Goal: Use online tool/utility: Utilize a website feature to perform a specific function

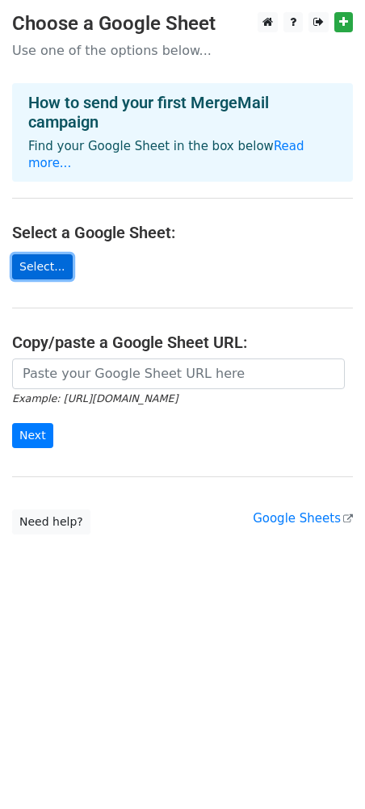
click at [56, 260] on link "Select..." at bounding box center [42, 266] width 61 height 25
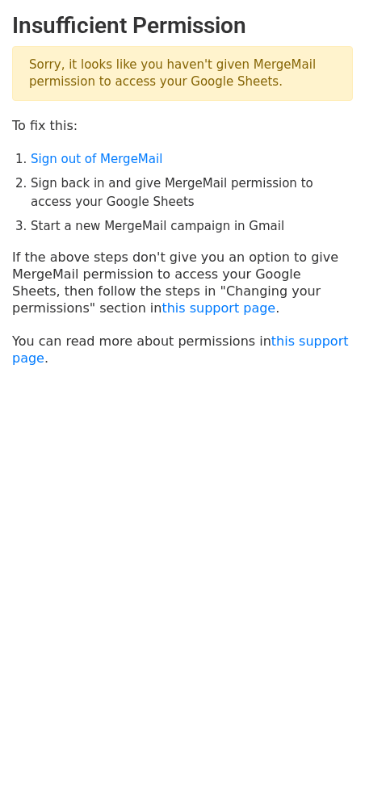
click at [305, 134] on main "Insufficient Permission Sorry, it looks like you haven't given MergeMail permis…" at bounding box center [182, 189] width 365 height 354
click at [113, 86] on p "Sorry, it looks like you haven't given MergeMail permission to access your Goog…" at bounding box center [182, 73] width 341 height 55
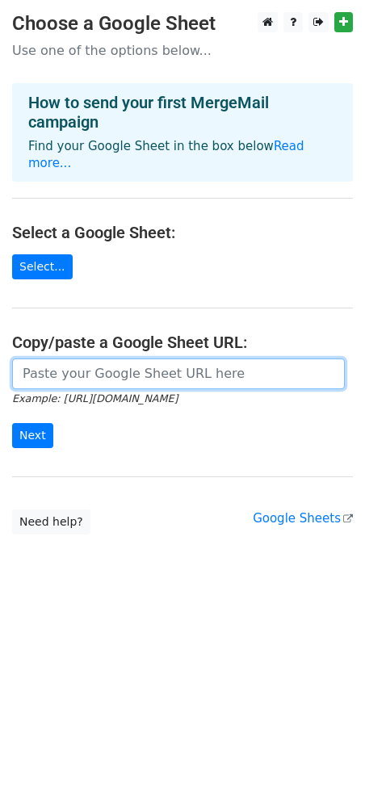
click at [28, 372] on input "url" at bounding box center [178, 373] width 333 height 31
paste input "https://docs.google.com/spreadsheets/d/1uW_AeIzpTHGpfnyREbwebGA4DRnn2V6WVRNG7uR…"
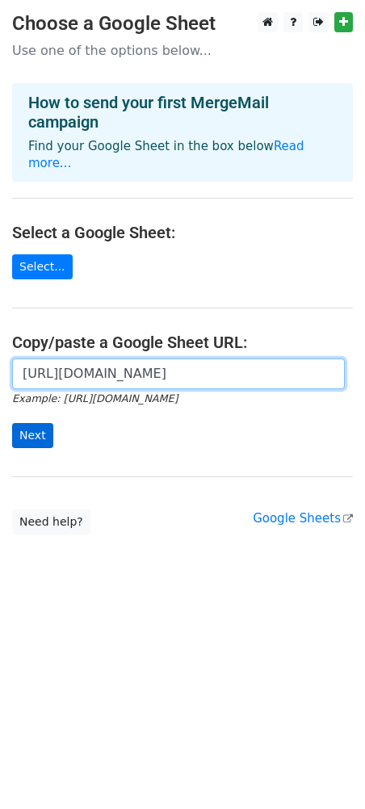
type input "https://docs.google.com/spreadsheets/d/1uW_AeIzpTHGpfnyREbwebGA4DRnn2V6WVRNG7uR…"
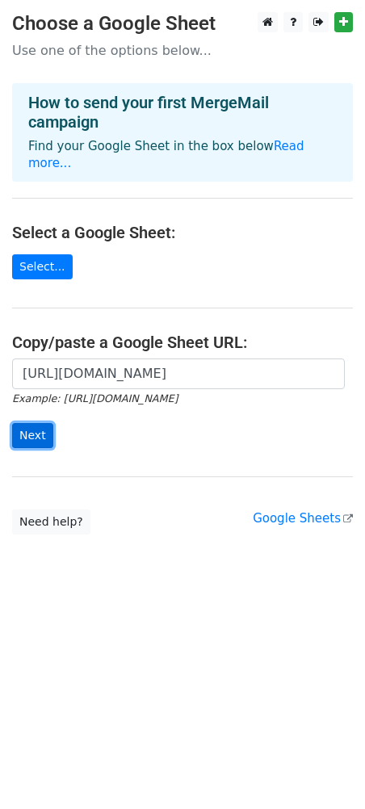
scroll to position [0, 0]
click at [19, 437] on input "Next" at bounding box center [32, 435] width 41 height 25
